Goal: Answer question/provide support

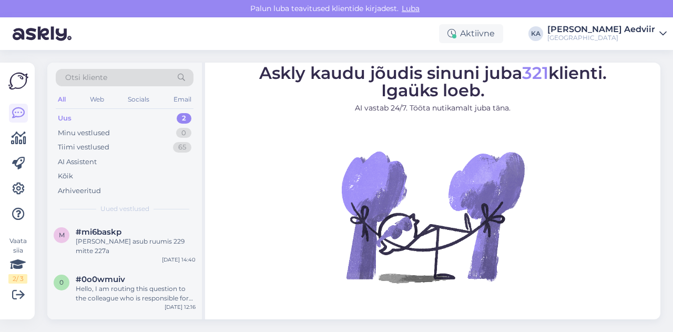
click at [69, 120] on div "Uus" at bounding box center [65, 118] width 14 height 11
click at [146, 290] on div "Hello, I am routing this question to the colleague who is responsible for this …" at bounding box center [136, 293] width 120 height 19
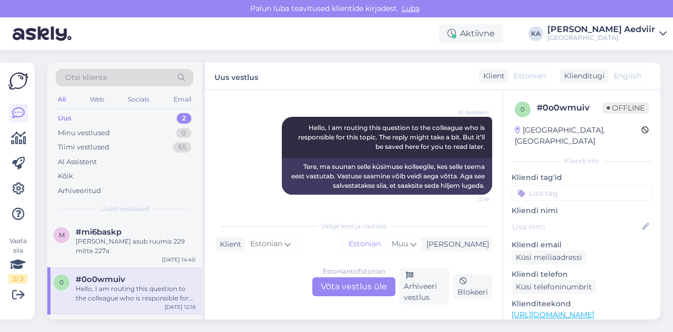
scroll to position [48, 0]
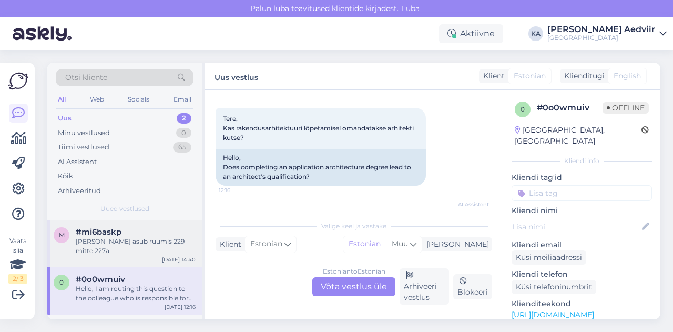
click at [113, 233] on span "#mi6baskp" at bounding box center [99, 231] width 46 height 9
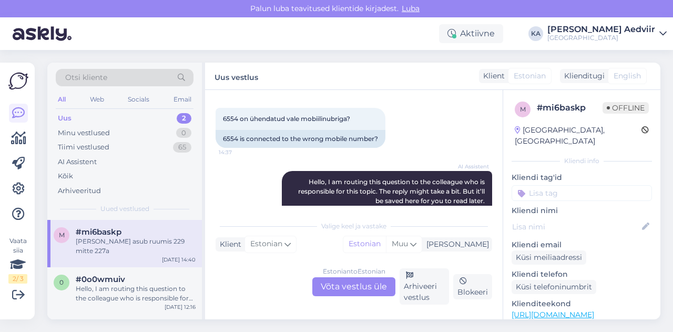
scroll to position [229, 0]
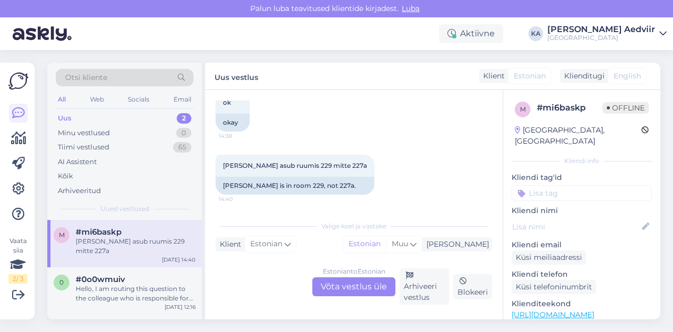
click at [67, 116] on div "Uus" at bounding box center [65, 118] width 14 height 11
click at [126, 297] on div "Hello, I am routing this question to the colleague who is responsible for this …" at bounding box center [136, 293] width 120 height 19
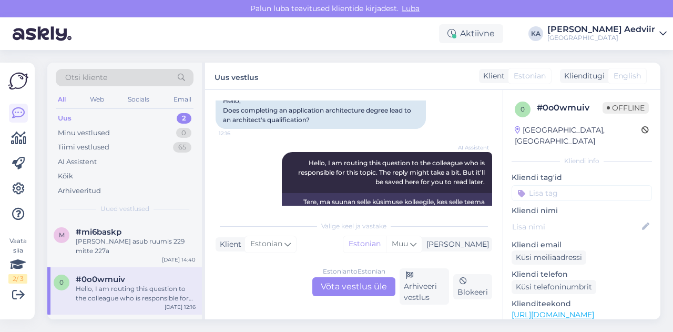
scroll to position [140, 0]
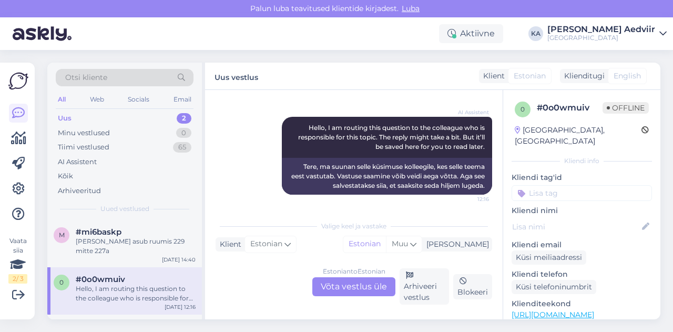
click at [371, 286] on div "Estonian to Estonian Võta vestlus üle" at bounding box center [354, 286] width 83 height 19
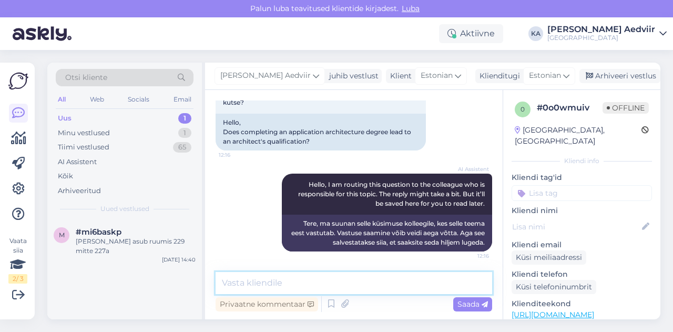
click at [279, 289] on textarea at bounding box center [354, 283] width 277 height 22
paste textarea "Rakenduskõrghariduse õppekava üldiseks eesmärgiks on üliõpilaste ettevalmistami…"
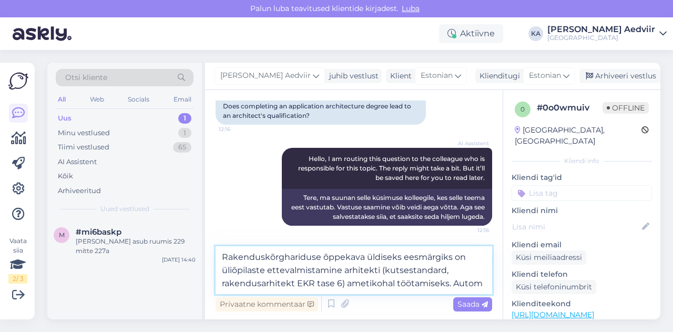
scroll to position [123, 0]
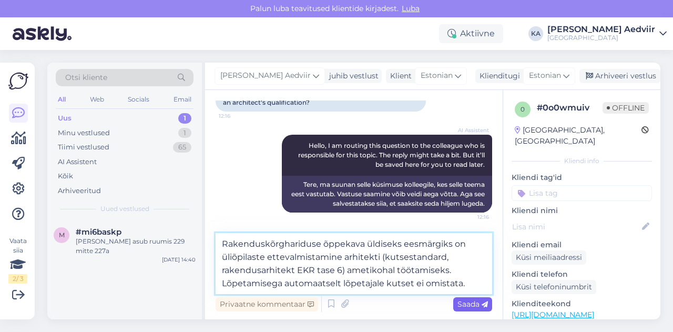
type textarea "Rakenduskõrghariduse õppekava üldiseks eesmärgiks on üliõpilaste ettevalmistami…"
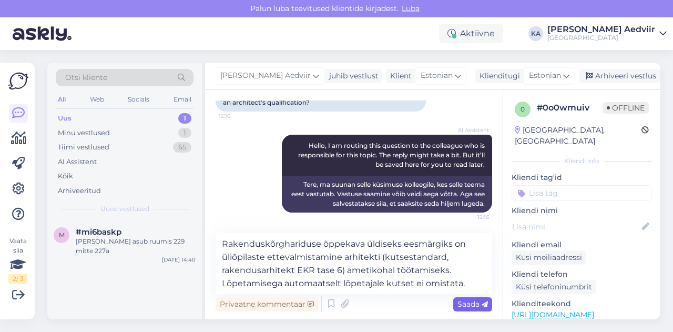
click at [469, 306] on span "Saada" at bounding box center [473, 303] width 31 height 9
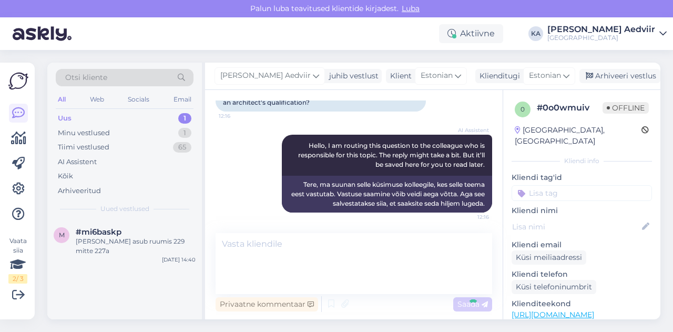
scroll to position [179, 0]
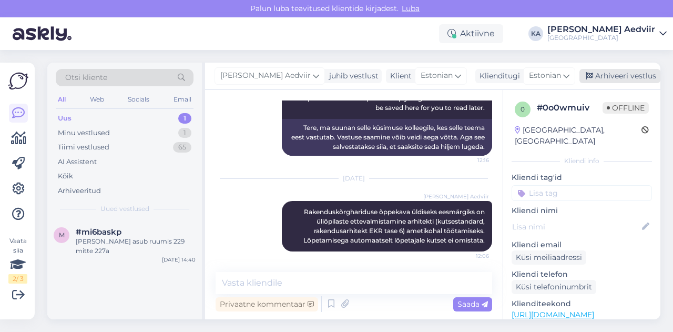
click at [624, 81] on div "Arhiveeri vestlus" at bounding box center [620, 76] width 81 height 14
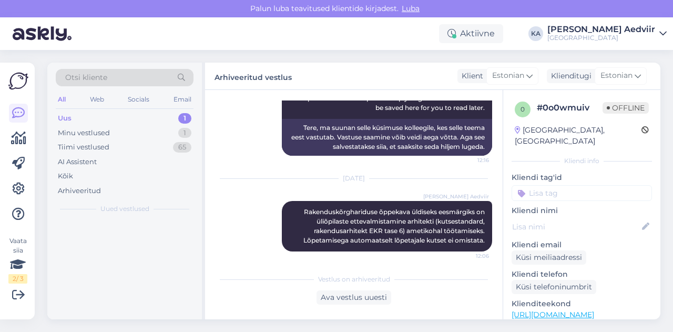
scroll to position [183, 0]
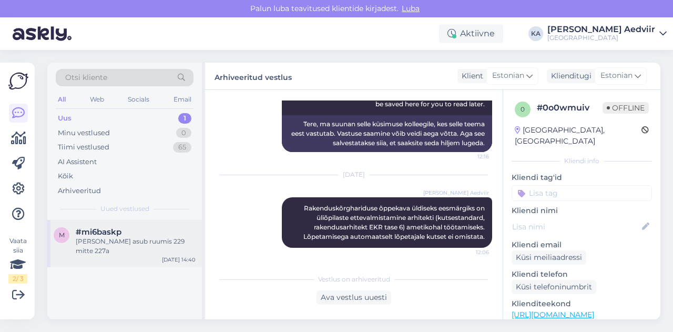
click at [109, 243] on div "Andres Mandre asub ruumis 229 mitte 227a" at bounding box center [136, 246] width 120 height 19
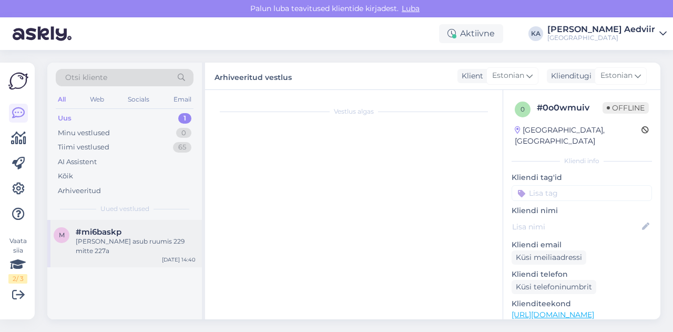
scroll to position [229, 0]
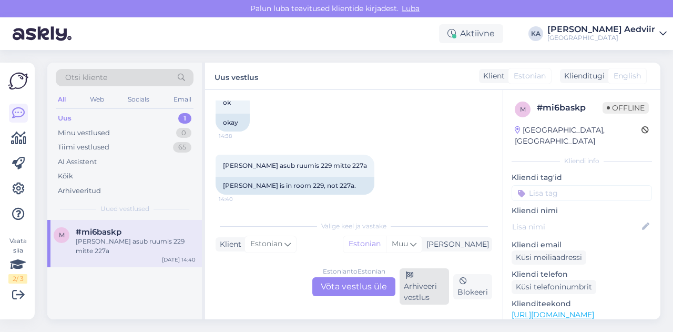
click at [434, 289] on div "Arhiveeri vestlus" at bounding box center [424, 286] width 49 height 36
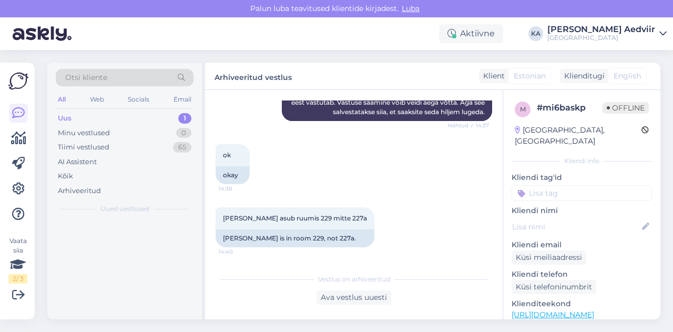
scroll to position [176, 0]
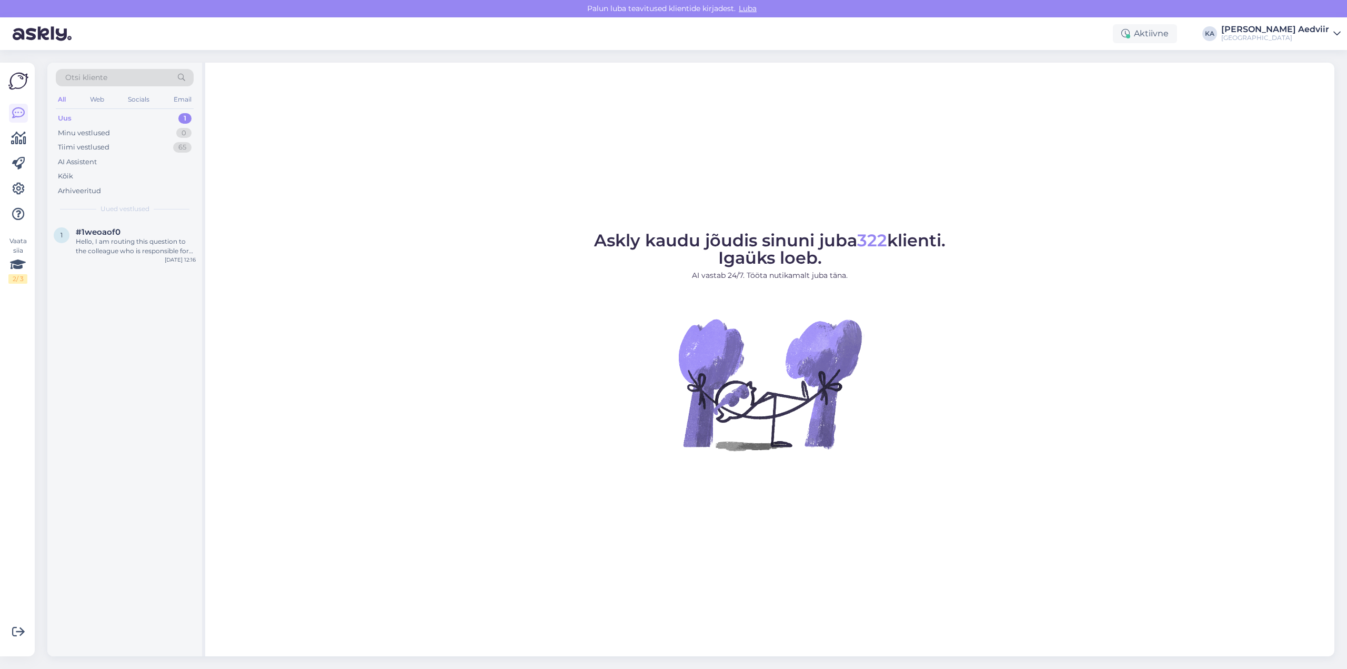
click at [82, 118] on div "Uus 1" at bounding box center [125, 118] width 138 height 15
click at [118, 244] on div "Hello, I am routing this question to the colleague who is responsible for this …" at bounding box center [136, 246] width 120 height 19
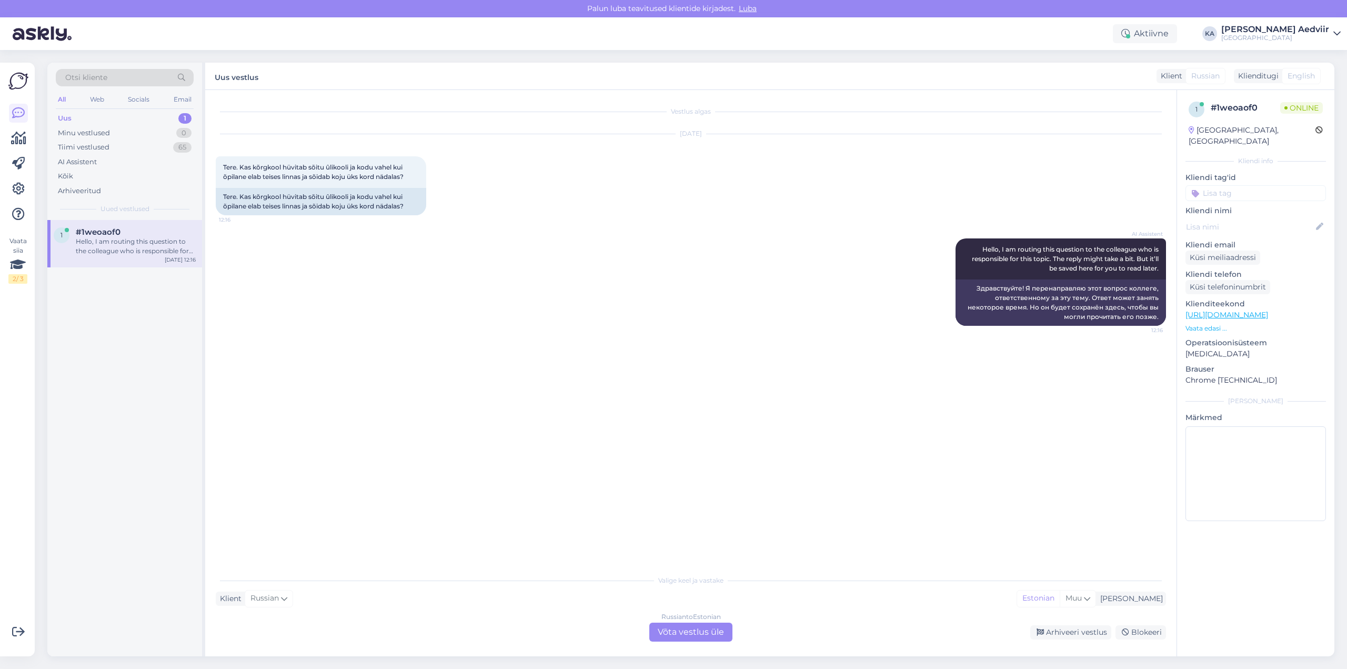
click at [695, 632] on div "Russian to Estonian Võta vestlus üle" at bounding box center [690, 631] width 83 height 19
click at [703, 636] on div "Russian to Estonian Võta vestlus üle" at bounding box center [690, 631] width 83 height 19
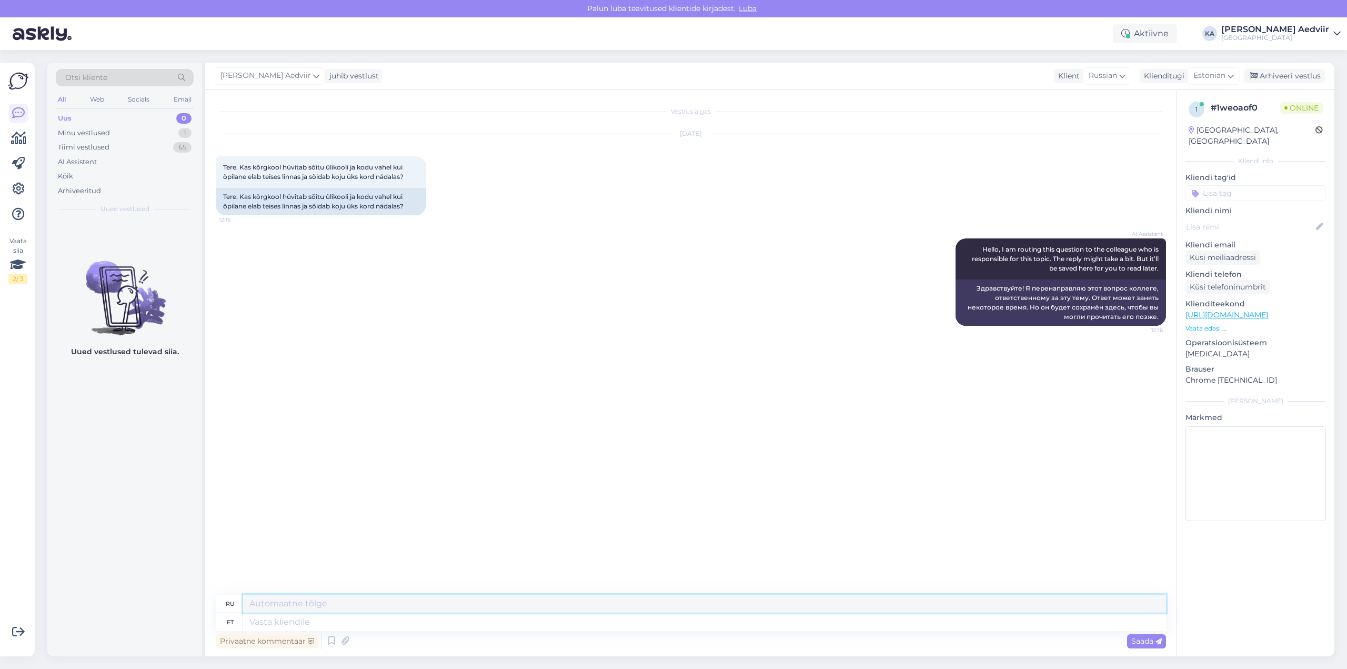
click at [451, 608] on textarea at bounding box center [704, 604] width 923 height 18
type textarea "Transpordikulusid ei hüvitata"
click at [1152, 639] on span "Saada" at bounding box center [1146, 640] width 31 height 9
click at [1143, 643] on span "Saada" at bounding box center [1146, 640] width 31 height 9
